Goal: Task Accomplishment & Management: Complete application form

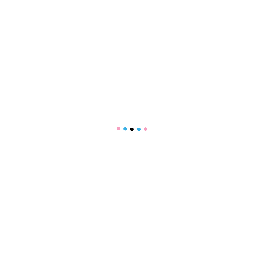
click at [200, 96] on main at bounding box center [133, 127] width 266 height 255
click at [179, 131] on main at bounding box center [133, 127] width 266 height 255
drag, startPoint x: 179, startPoint y: 131, endPoint x: 159, endPoint y: 96, distance: 40.8
click at [159, 96] on main at bounding box center [133, 127] width 266 height 255
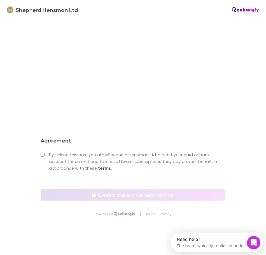
scroll to position [475, 0]
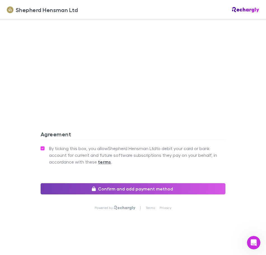
click at [186, 185] on button "Confirm and add payment method" at bounding box center [133, 188] width 185 height 11
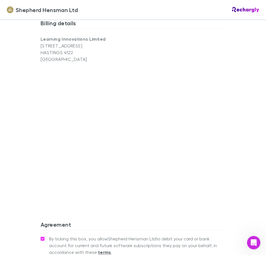
scroll to position [307, 0]
